Goal: Find specific page/section: Find specific page/section

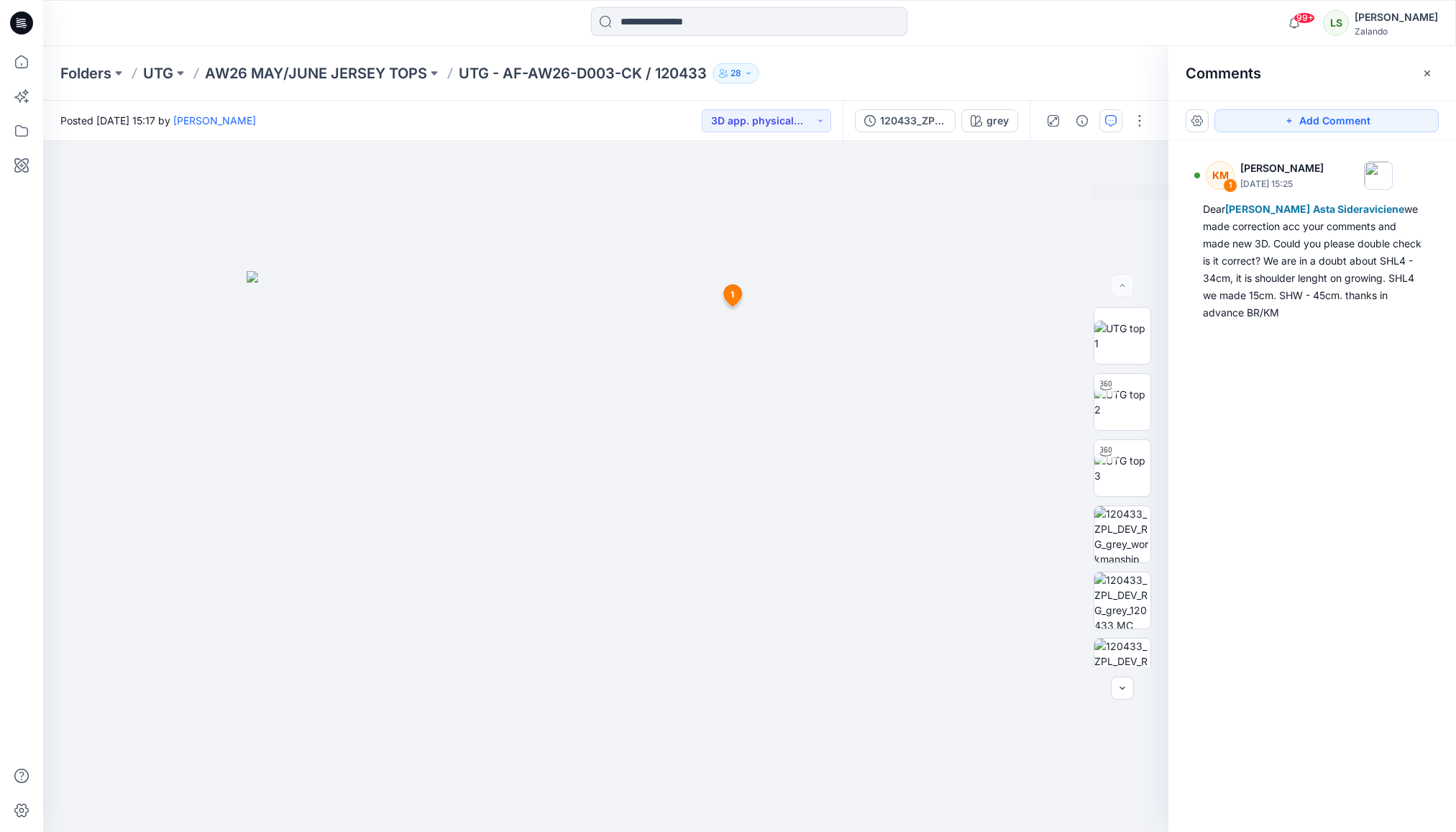
click at [1090, 72] on div "Folders UTG AW26 MAY/JUNE JERSEY TOPS UTG - AF-AW26-D003-CK / 120433 28" at bounding box center [694, 73] width 1266 height 20
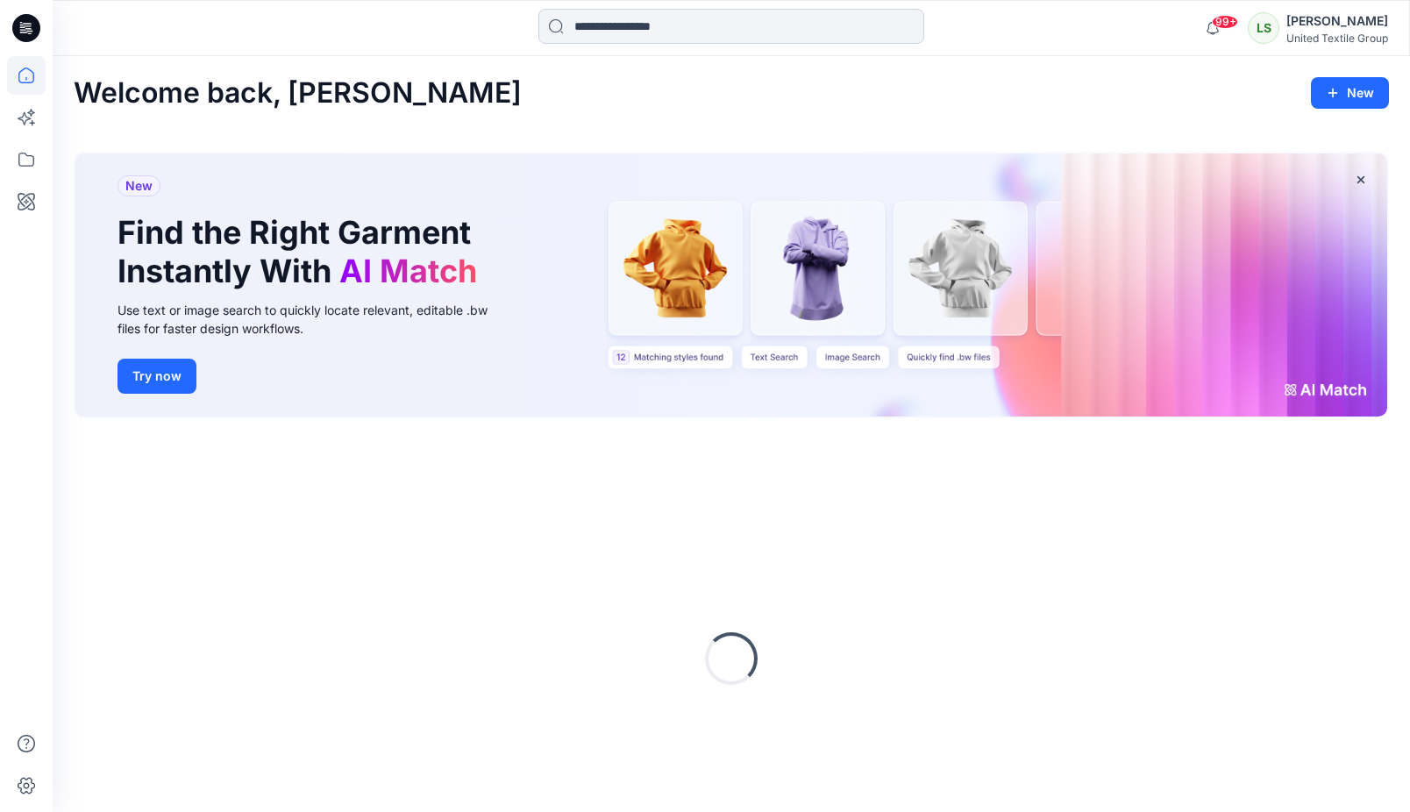
click at [602, 29] on input at bounding box center [731, 26] width 386 height 35
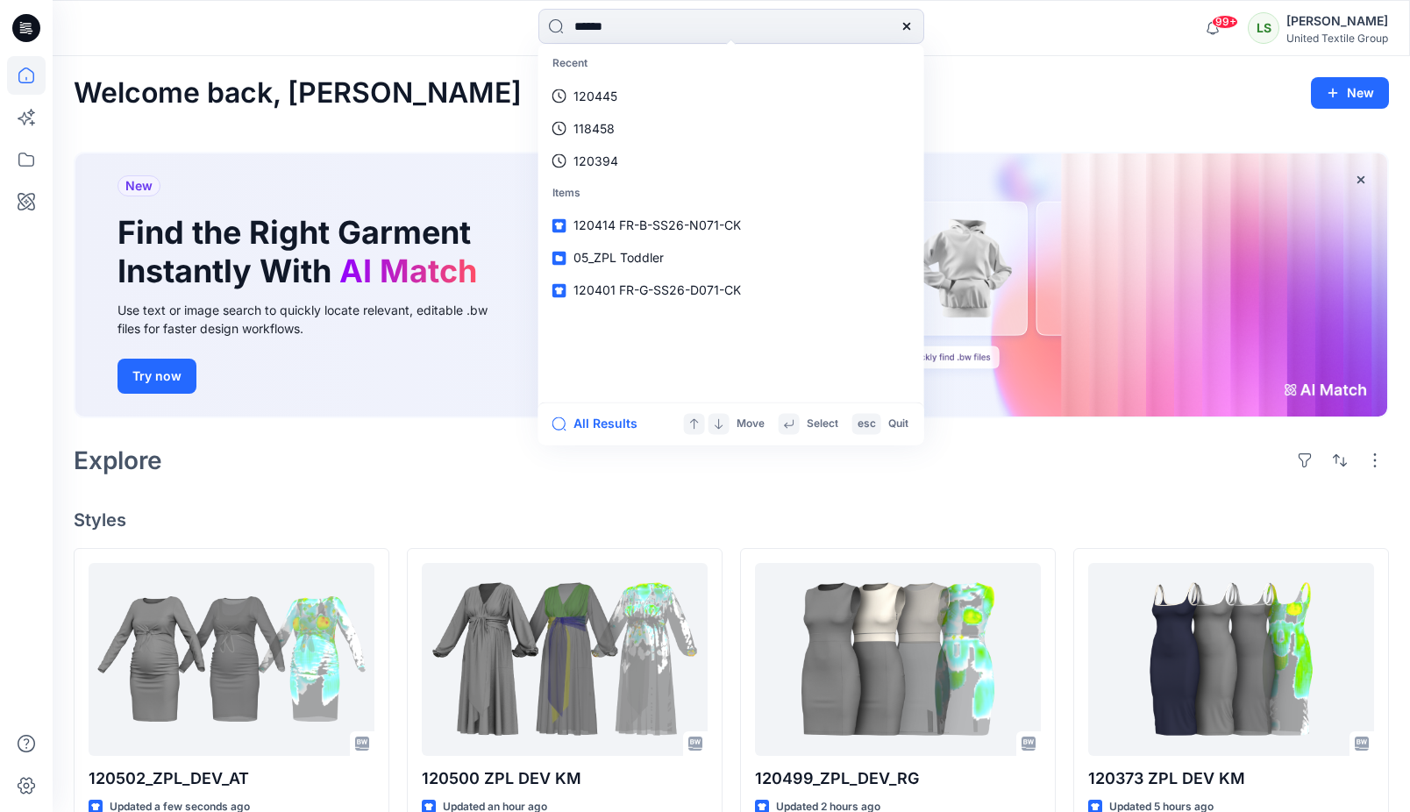
type input "******"
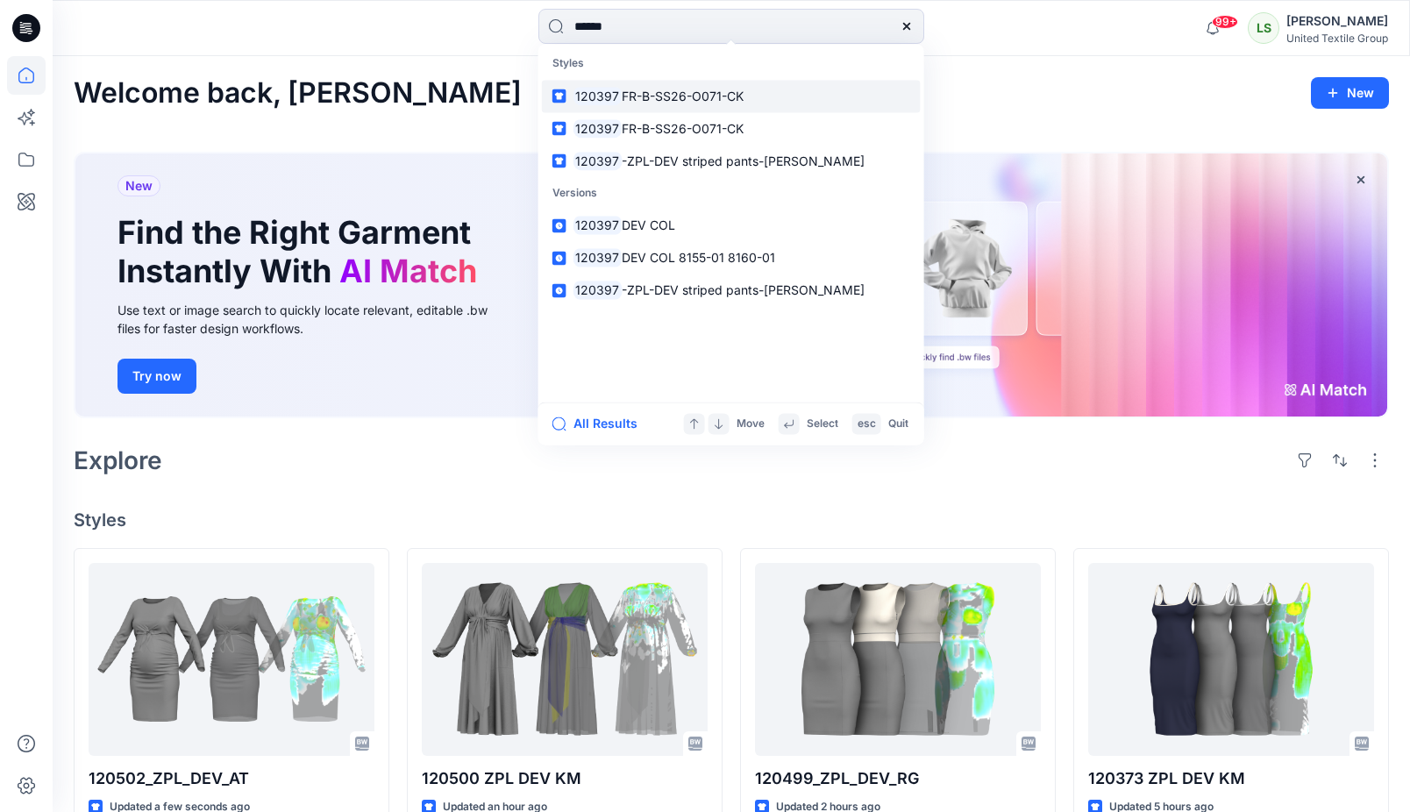
click at [666, 95] on span "FR-B-SS26-O071-CK" at bounding box center [683, 96] width 122 height 15
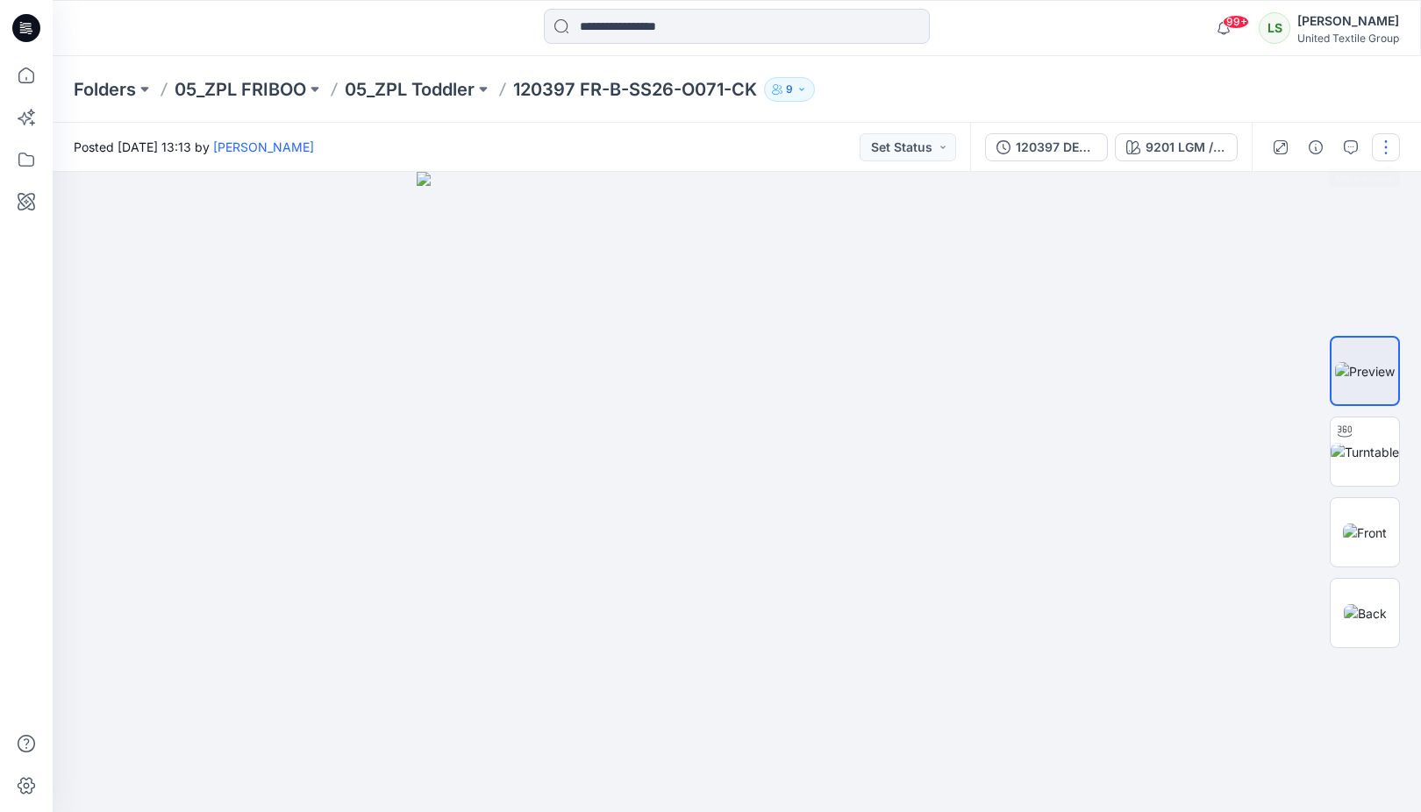
click at [1382, 143] on button "button" at bounding box center [1385, 147] width 28 height 28
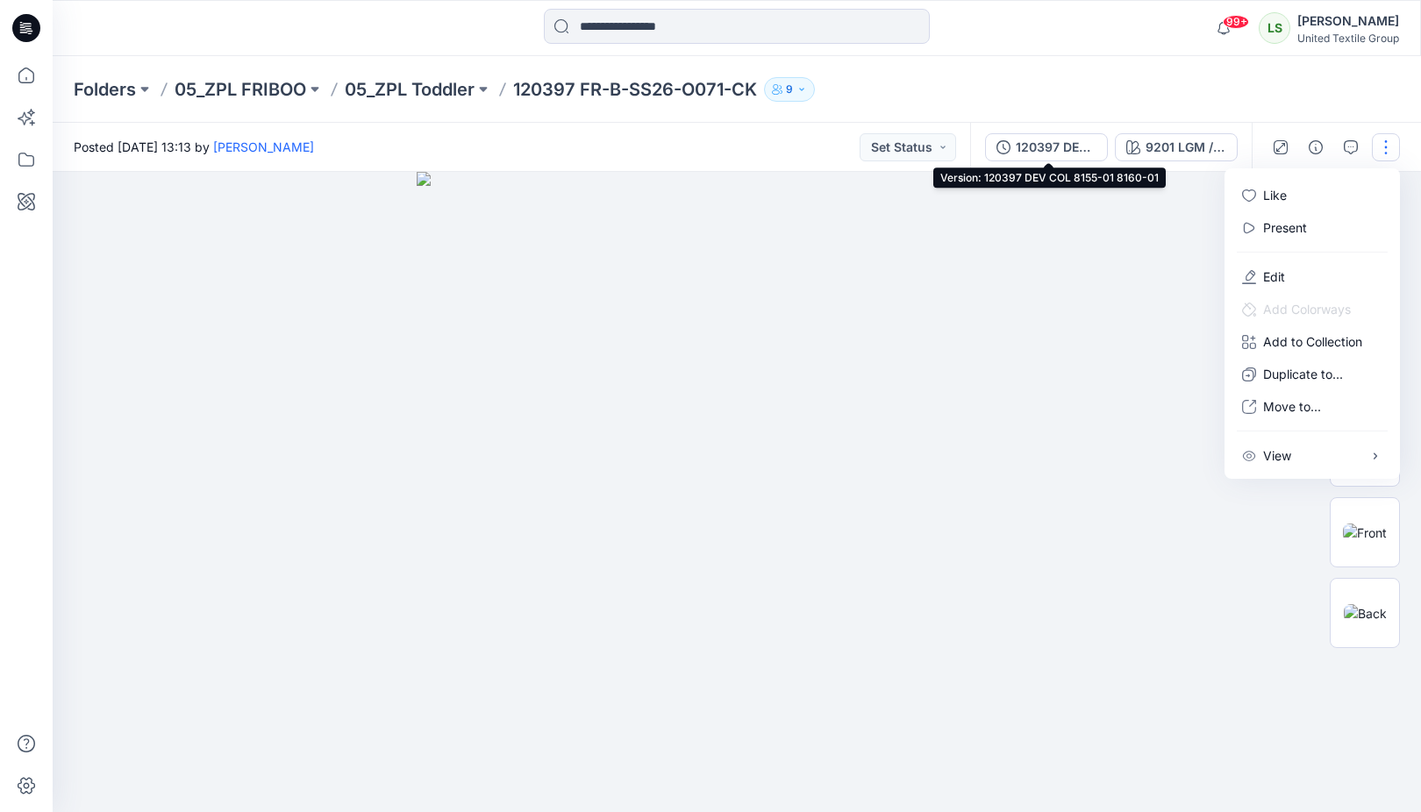
click at [1064, 141] on div "120397 DEV COL 8155-01 8160-01" at bounding box center [1055, 147] width 81 height 19
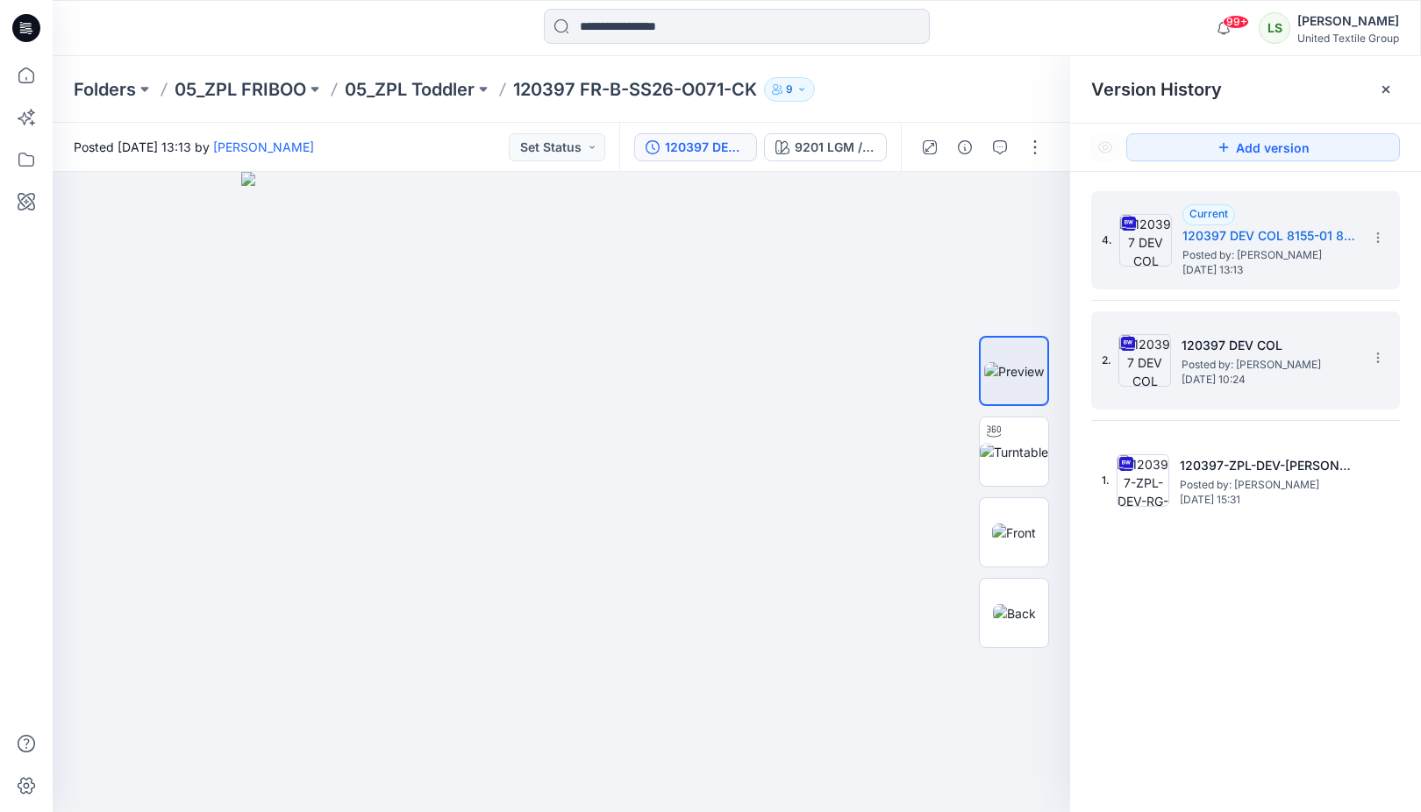
click at [1269, 392] on div "2. 120397 DEV COL Posted by: Lise Stougaard Wednesday, September 17, 2025 10:24" at bounding box center [1232, 360] width 263 height 84
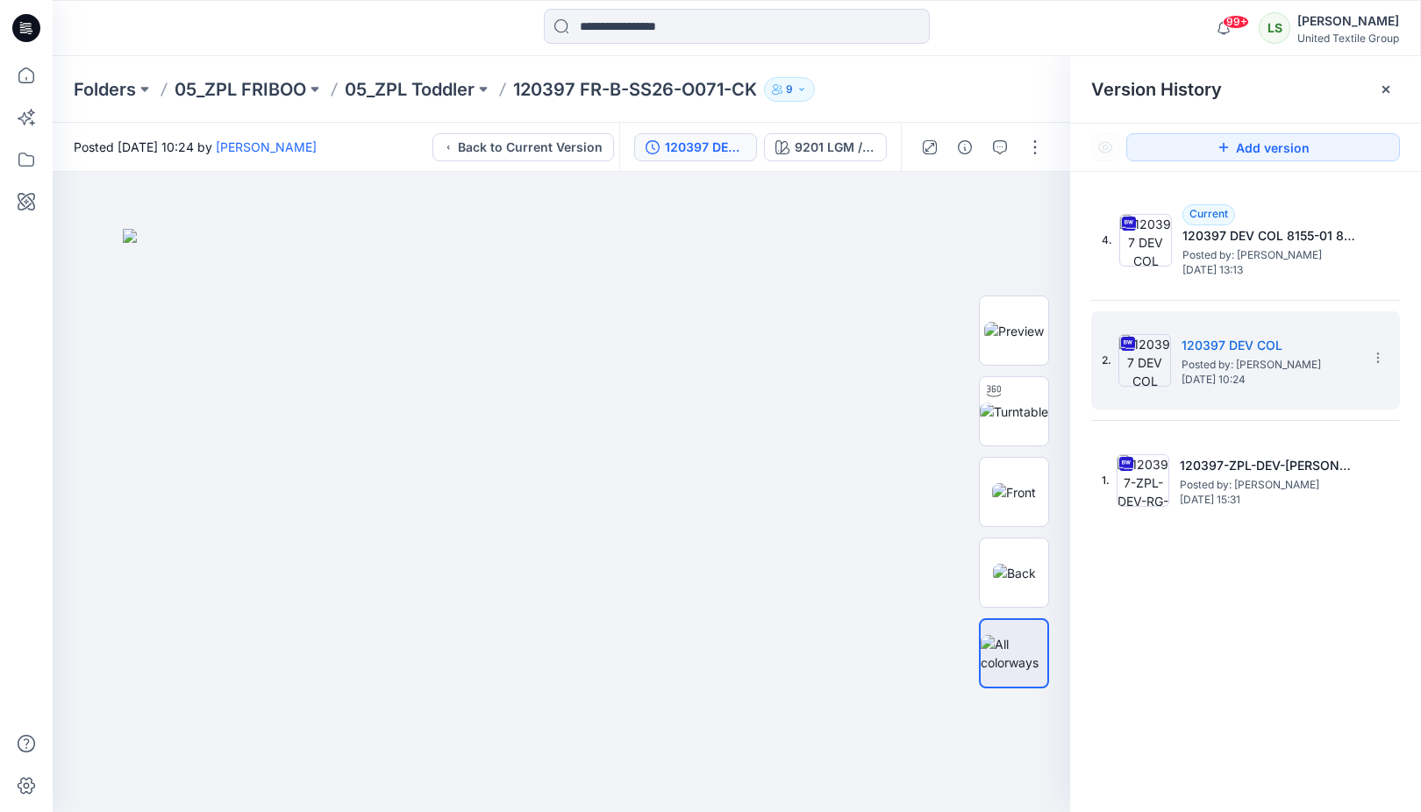
click at [19, 25] on icon at bounding box center [26, 28] width 28 height 28
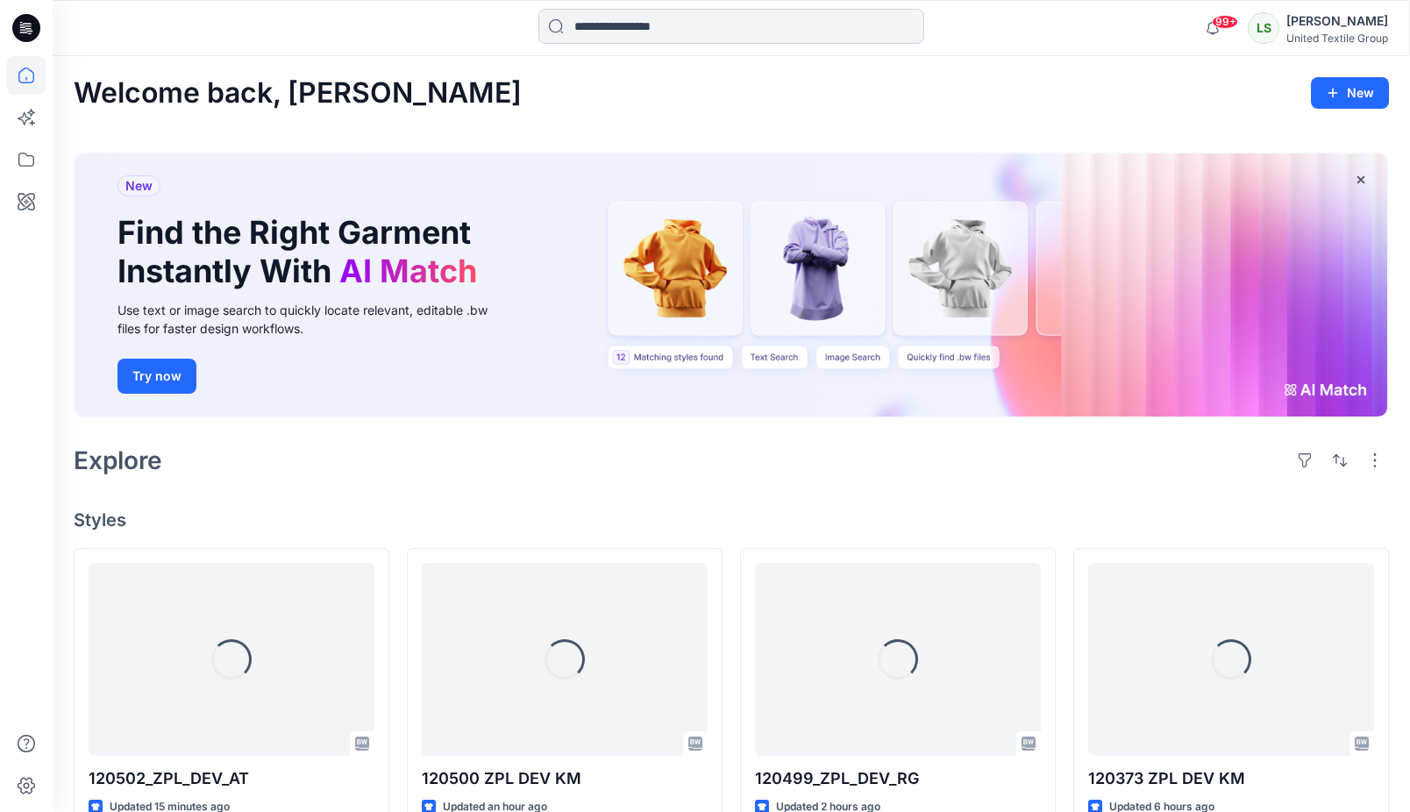
click at [709, 26] on input at bounding box center [731, 26] width 386 height 35
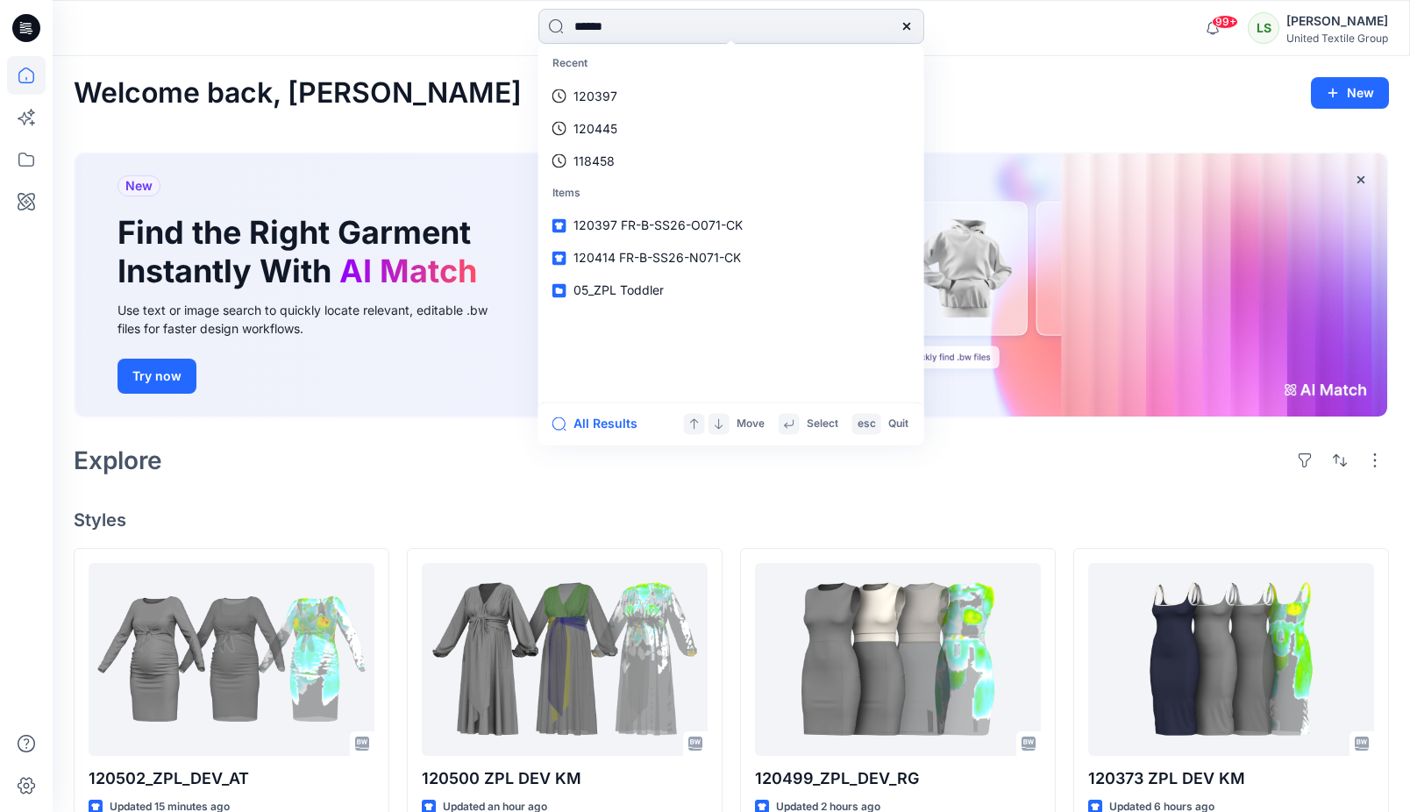
type input "******"
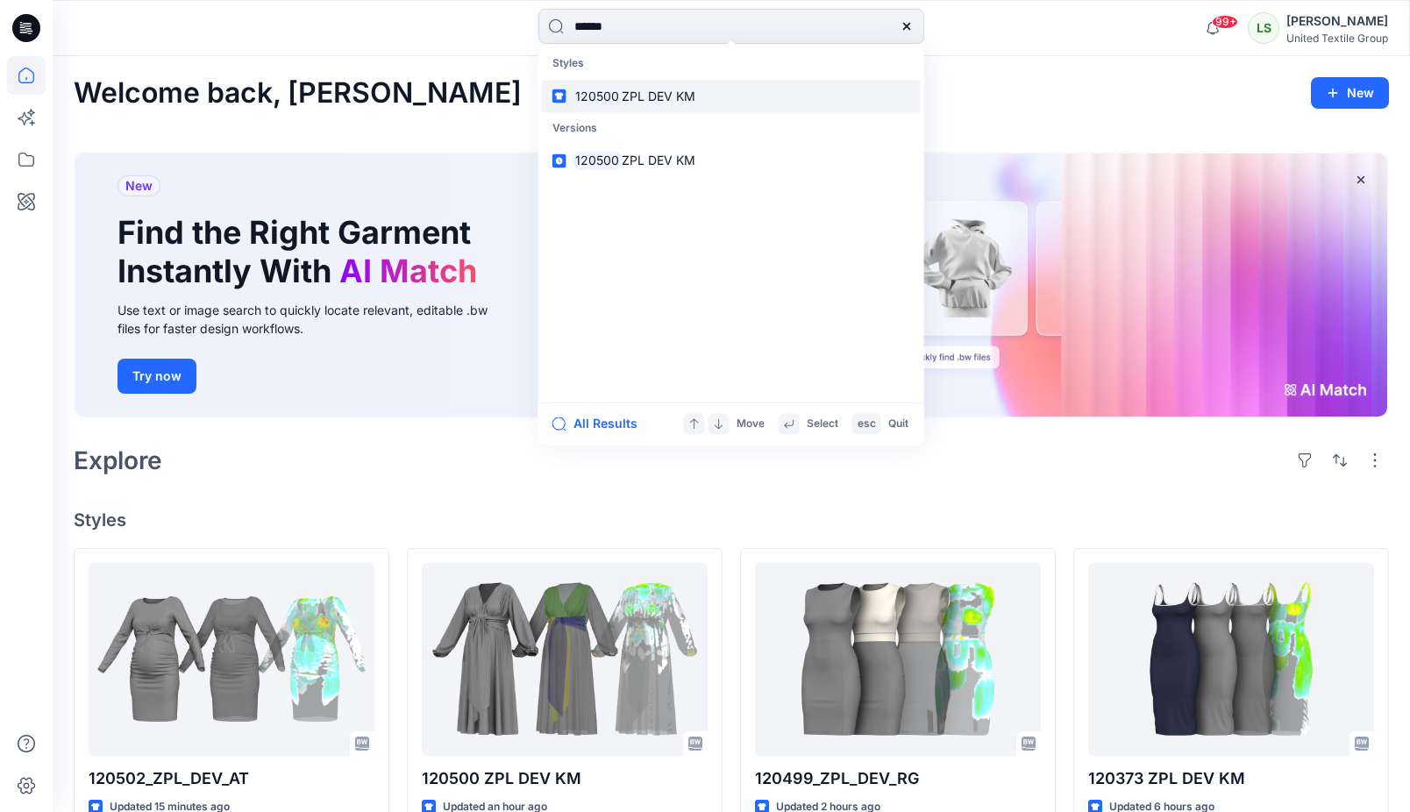
click at [676, 102] on span "ZPL DEV KM" at bounding box center [659, 96] width 74 height 15
